Goal: Information Seeking & Learning: Understand process/instructions

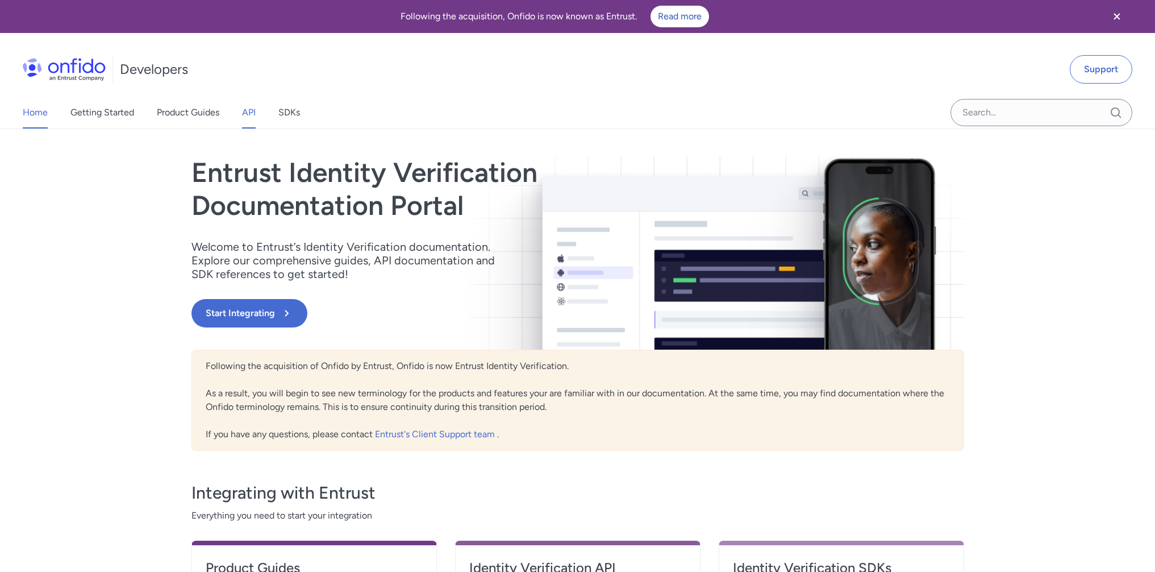
click at [249, 113] on link "API" at bounding box center [249, 113] width 14 height 32
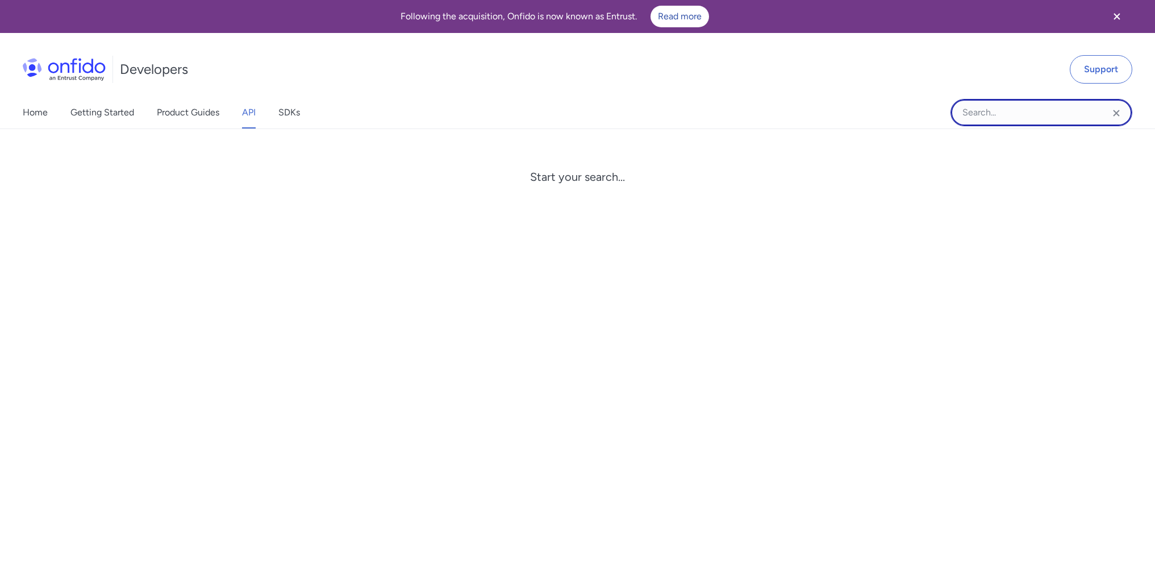
click at [989, 112] on input "Onfido search input field" at bounding box center [1042, 112] width 182 height 27
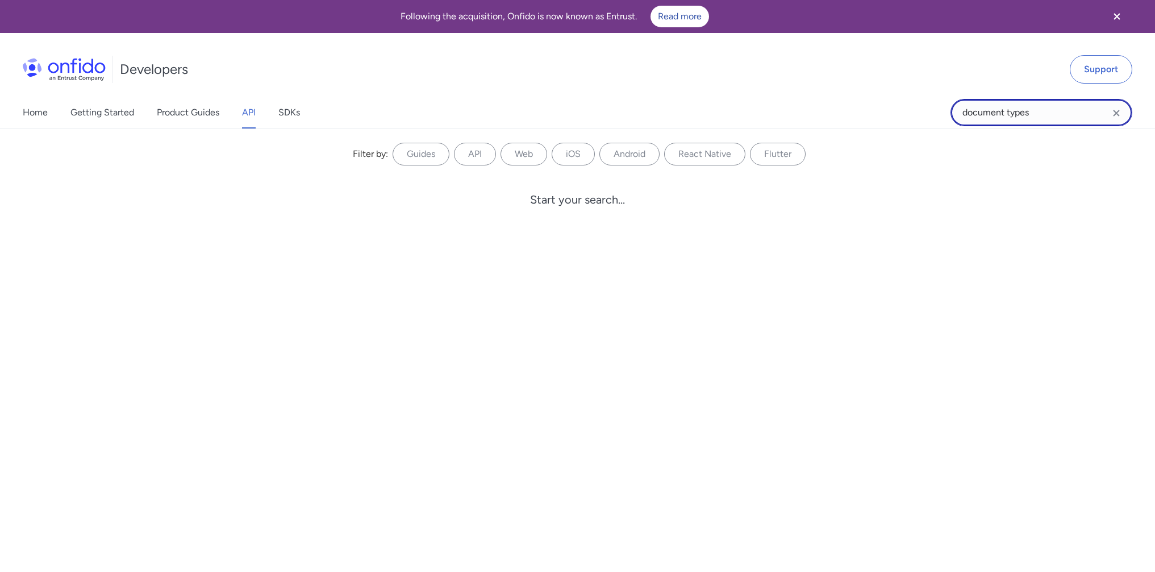
type input "document types"
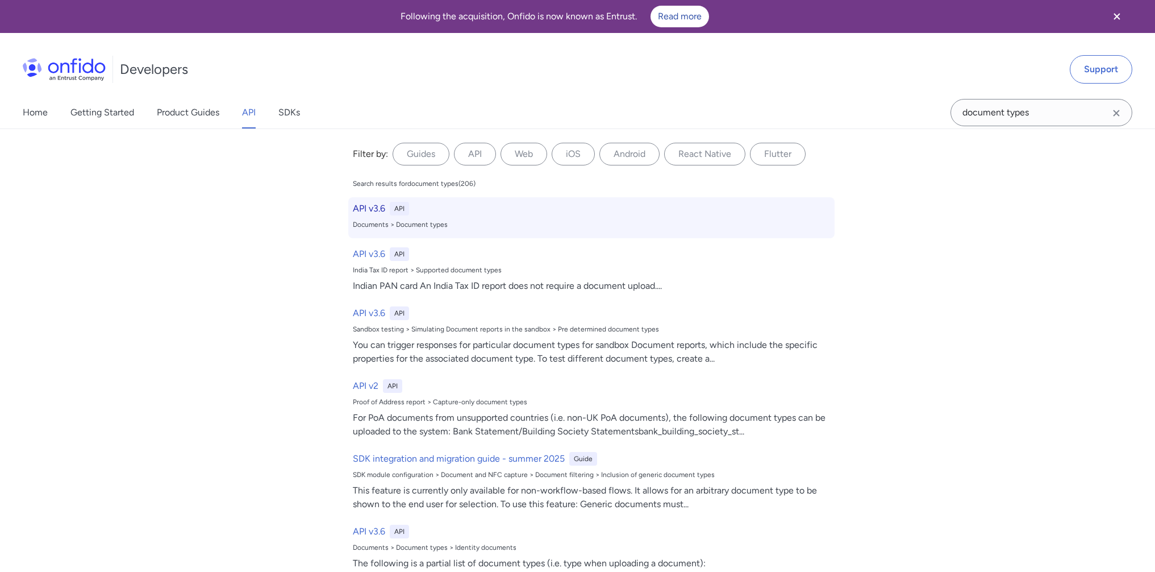
click at [364, 214] on h6 "API v3.6" at bounding box center [369, 209] width 32 height 14
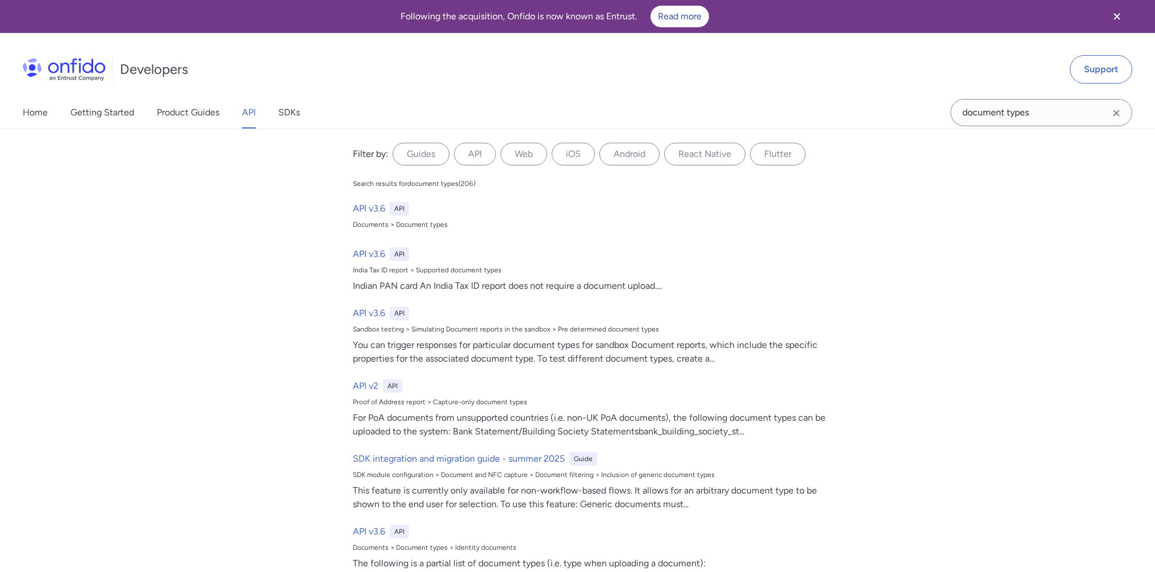
select select "http"
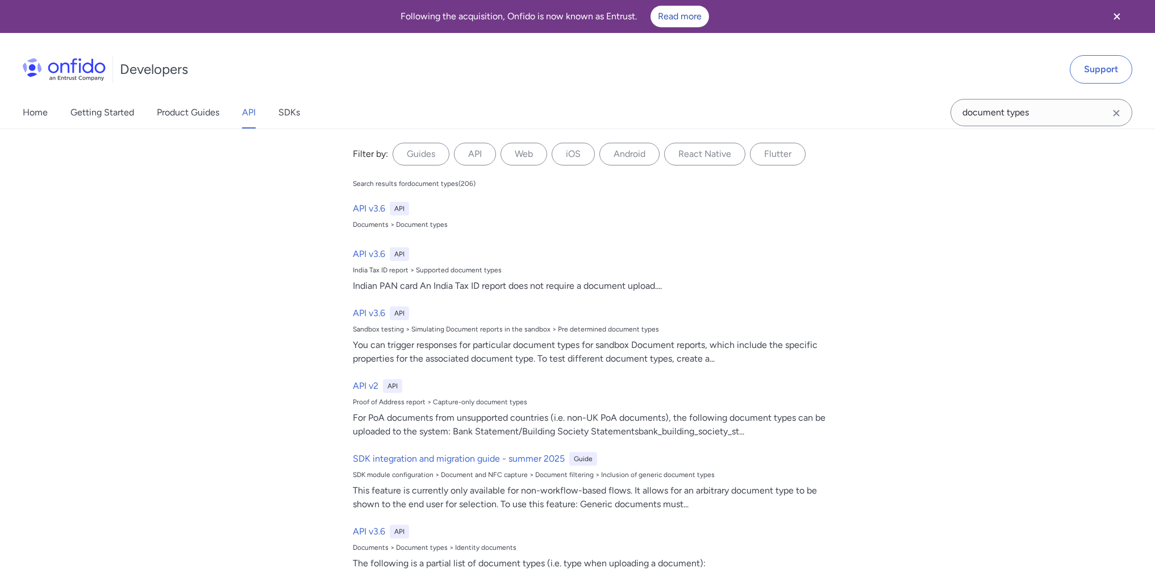
select select "http"
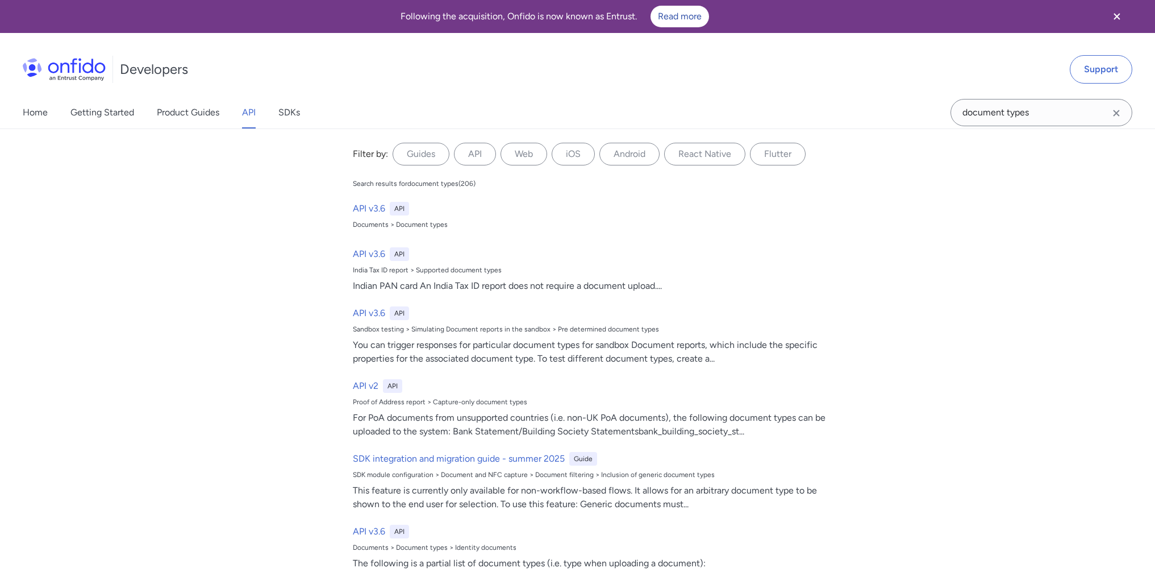
select select "http"
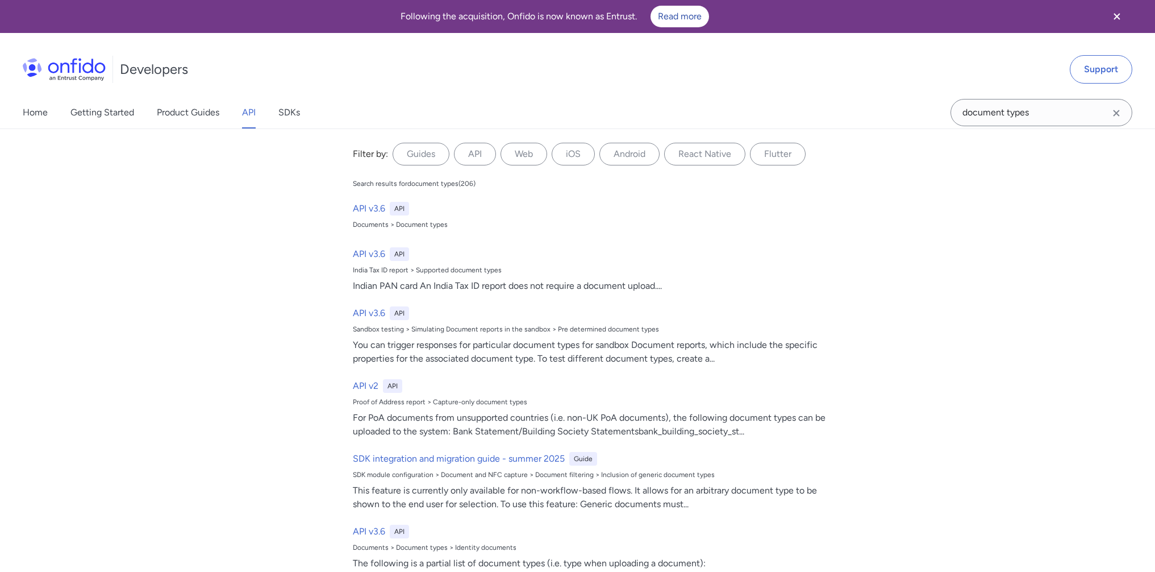
select select "http"
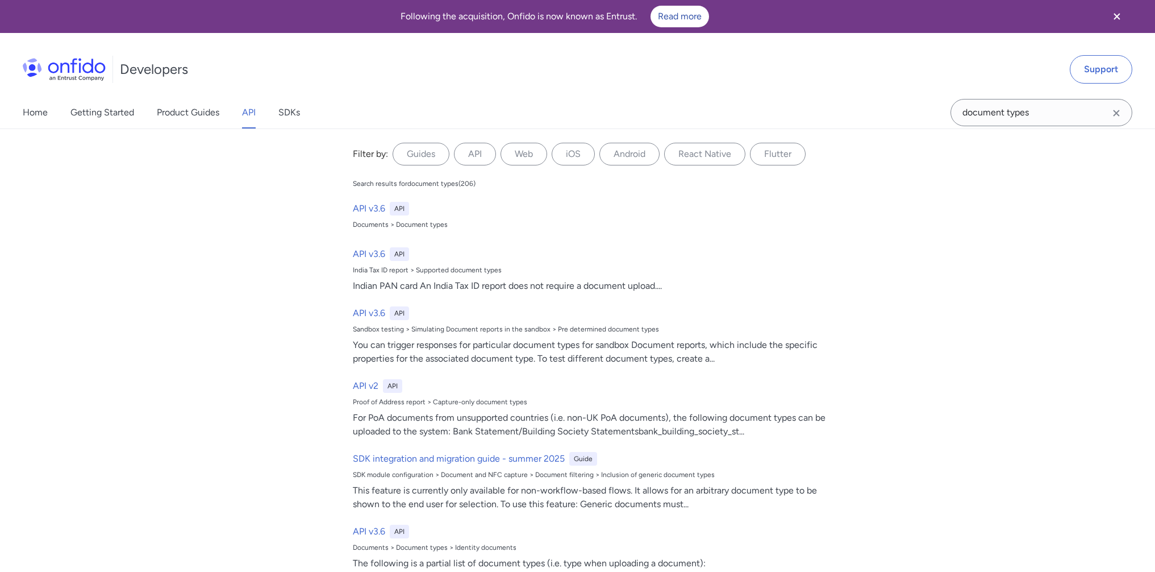
select select "http"
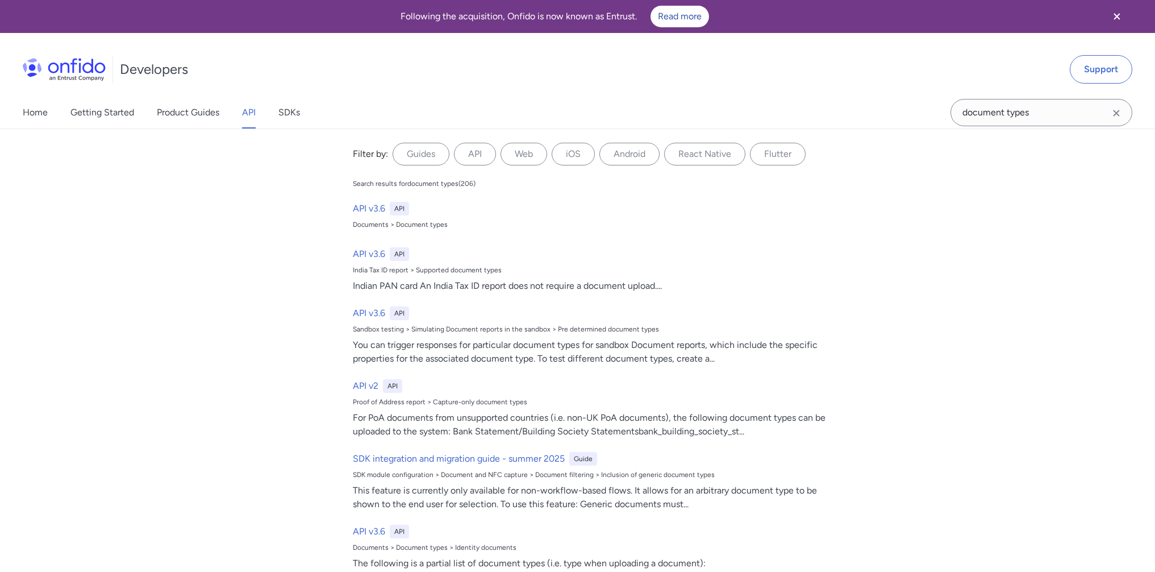
select select "http"
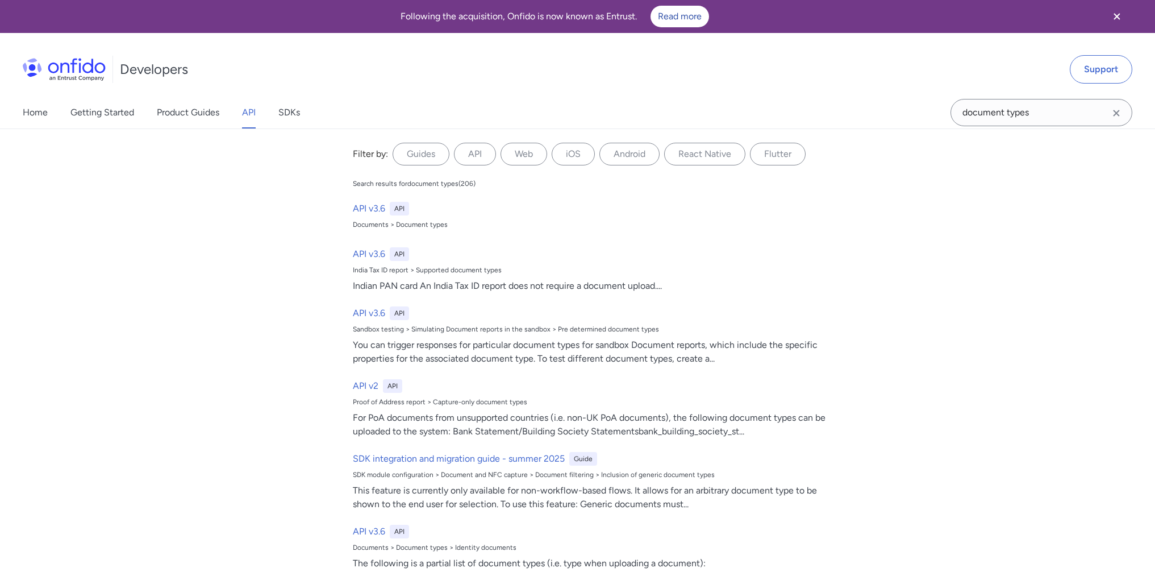
select select "http"
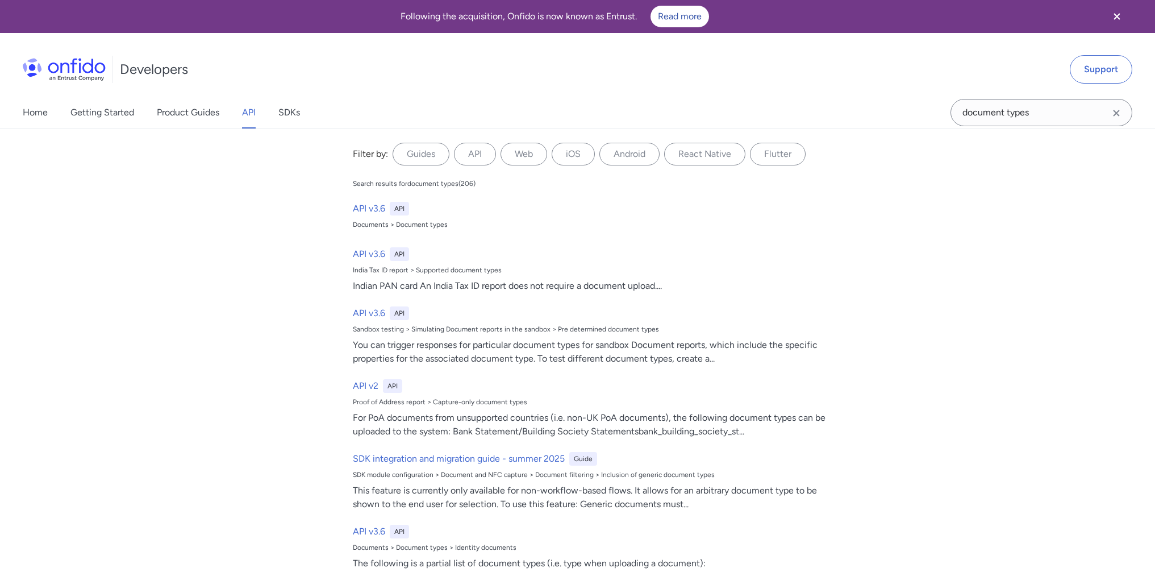
select select "http"
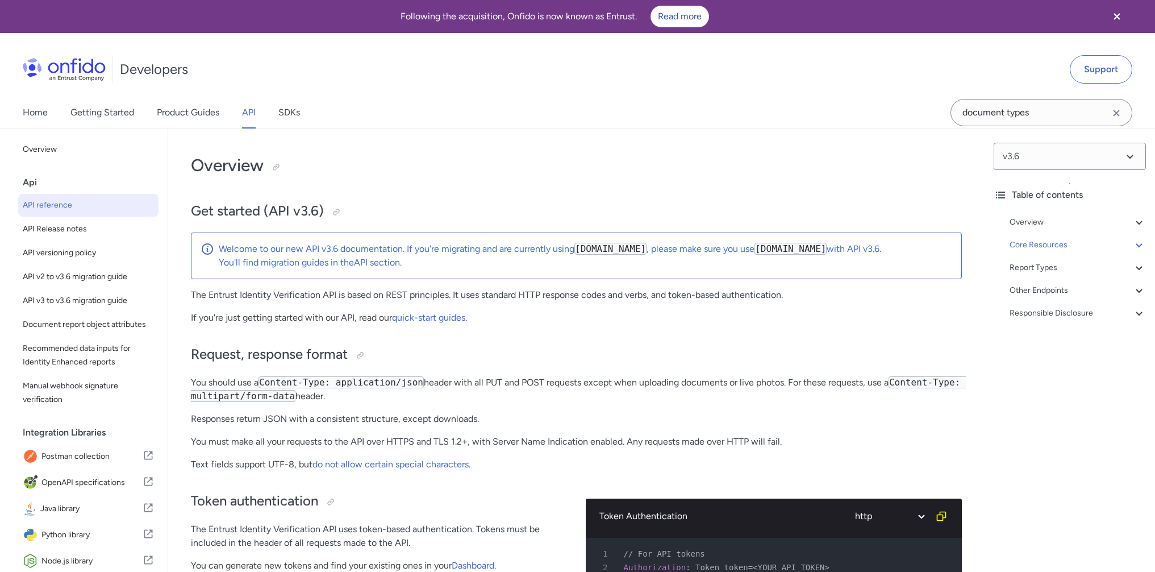
select select "3.6.0"
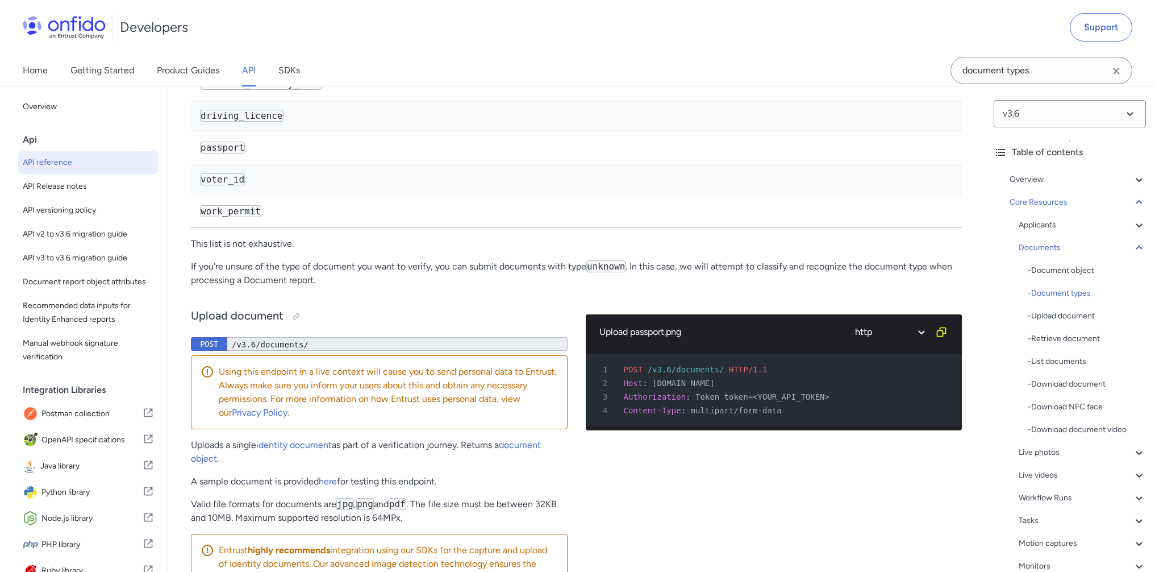
scroll to position [18243, 0]
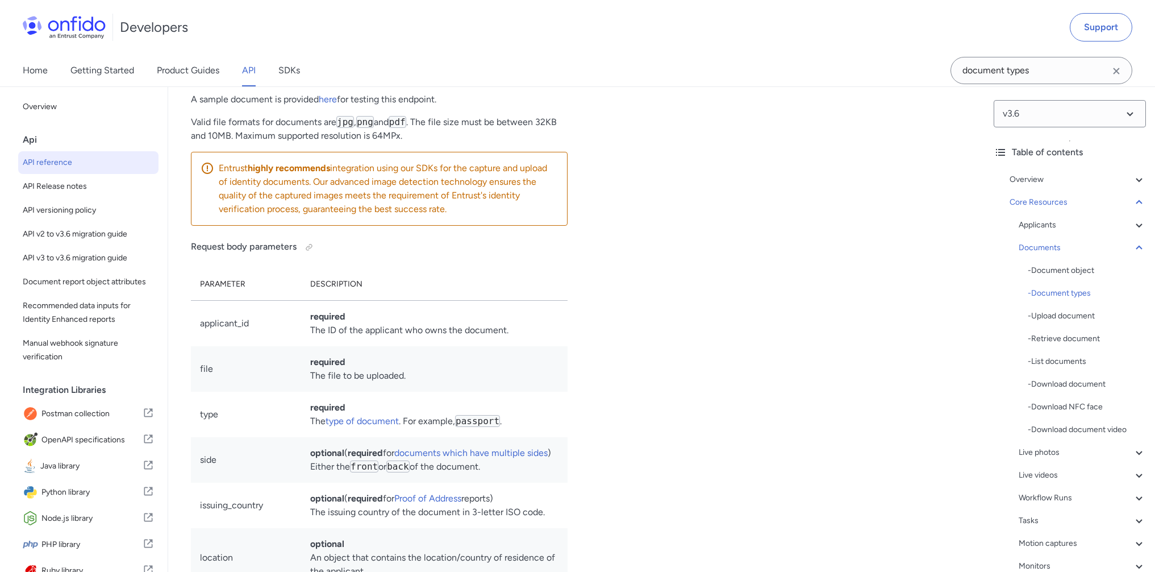
scroll to position [18633, 0]
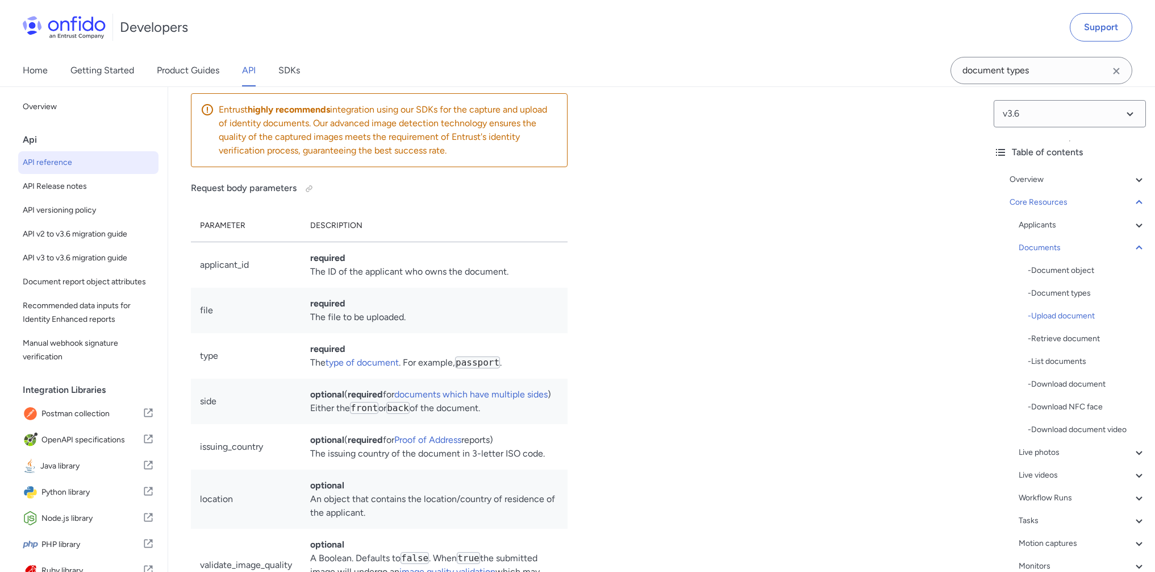
drag, startPoint x: 191, startPoint y: 255, endPoint x: 415, endPoint y: 249, distance: 224.5
click at [415, 84] on p "Valid file formats for documents are jpg , png and pdf . The file size must be …" at bounding box center [379, 70] width 377 height 27
copy p "Valid file formats for documents are jpg , png and pdf"
click at [387, 84] on p "Valid file formats for documents are jpg , png and pdf . The file size must be …" at bounding box center [379, 70] width 377 height 27
drag, startPoint x: 338, startPoint y: 256, endPoint x: 414, endPoint y: 253, distance: 76.2
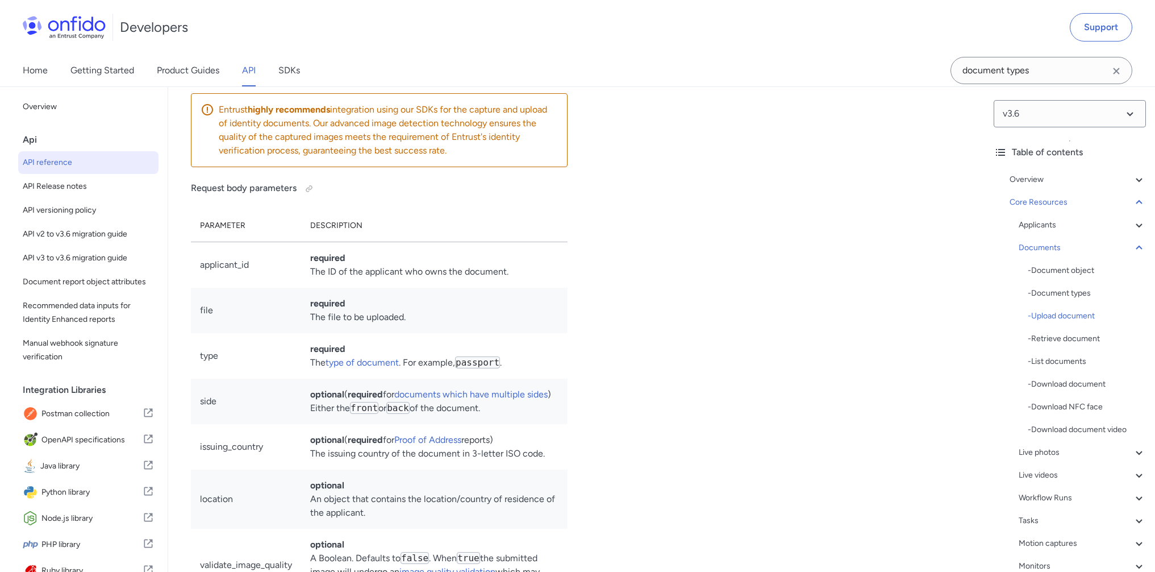
click at [414, 84] on p "Valid file formats for documents are jpg , png and pdf . The file size must be …" at bounding box center [379, 70] width 377 height 27
copy p "jpg , png and pdf"
